Goal: Entertainment & Leisure: Consume media (video, audio)

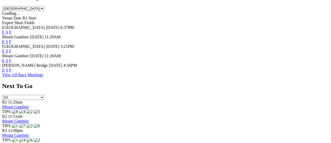
scroll to position [244, 0]
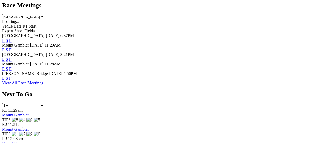
click at [43, 80] on link "View All Race Meetings" at bounding box center [22, 82] width 41 height 4
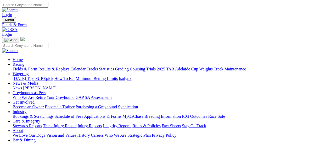
click at [60, 67] on link "Results & Replays" at bounding box center [53, 69] width 31 height 4
type input "[DATE]"
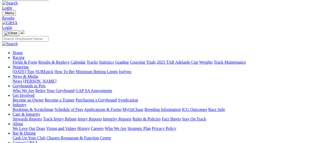
scroll to position [26, 0]
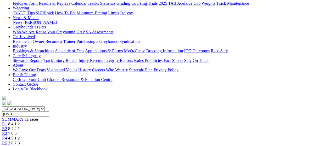
scroll to position [70, 0]
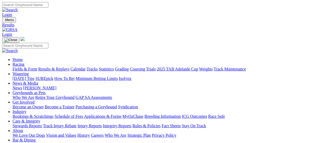
scroll to position [13, 0]
